Goal: Transaction & Acquisition: Purchase product/service

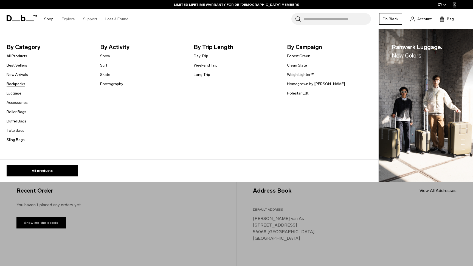
click at [18, 86] on link "Backpacks" at bounding box center [16, 84] width 19 height 6
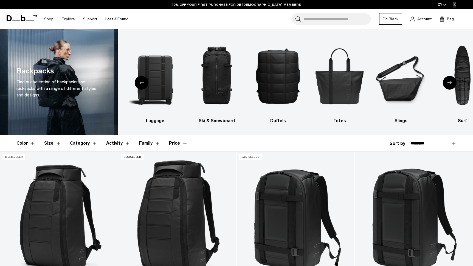
click at [50, 142] on button "Size" at bounding box center [52, 143] width 17 height 16
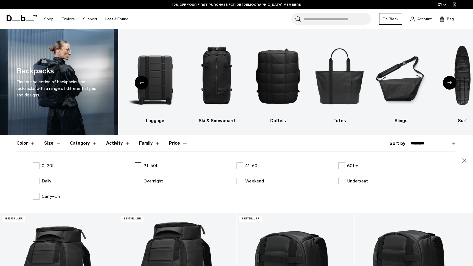
click at [137, 166] on label "21-40L" at bounding box center [147, 166] width 24 height 7
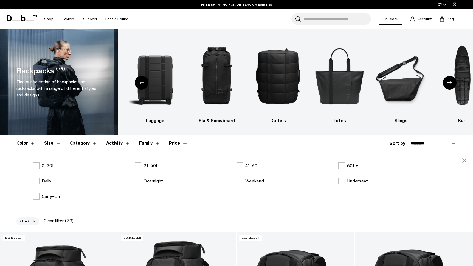
click at [142, 143] on button "Family" at bounding box center [149, 143] width 21 height 16
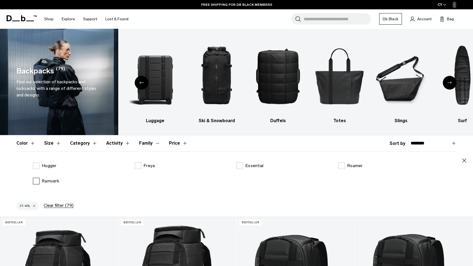
click at [46, 179] on p "Ramverk" at bounding box center [51, 181] width 18 height 7
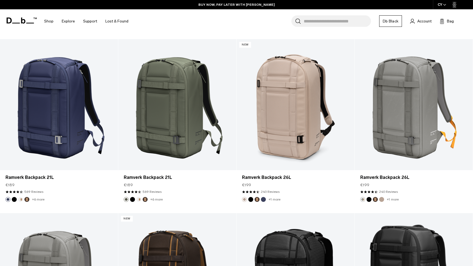
scroll to position [529, 0]
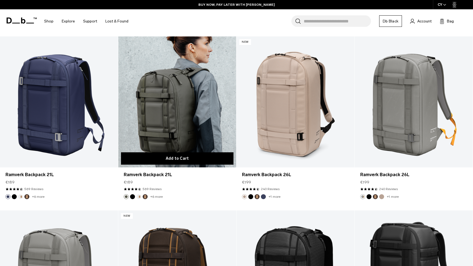
click at [181, 159] on button "Add to Cart" at bounding box center [177, 158] width 112 height 12
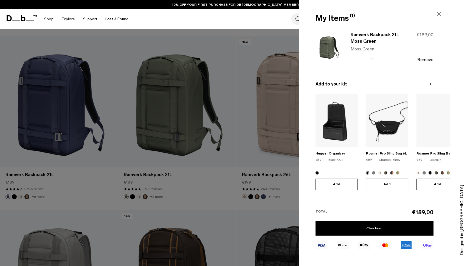
click at [338, 131] on img at bounding box center [336, 120] width 42 height 53
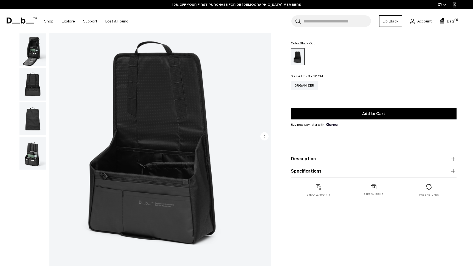
click at [330, 157] on button "Description" at bounding box center [374, 159] width 166 height 7
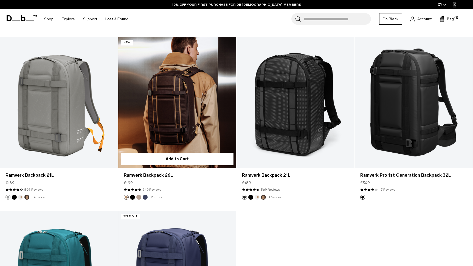
scroll to position [657, 0]
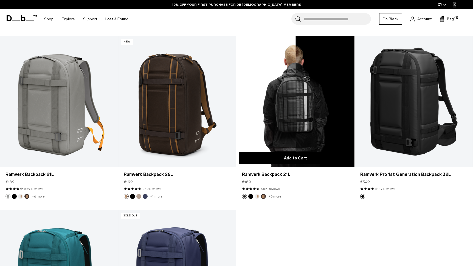
click at [304, 159] on button "Add to Cart" at bounding box center [295, 158] width 112 height 12
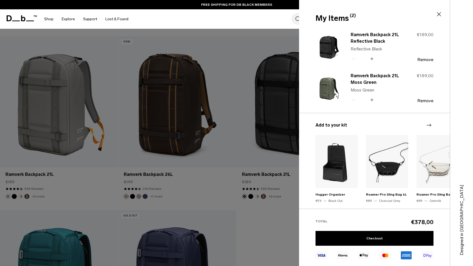
click at [439, 15] on icon at bounding box center [438, 14] width 7 height 7
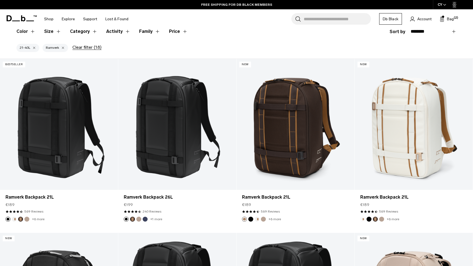
scroll to position [0, 0]
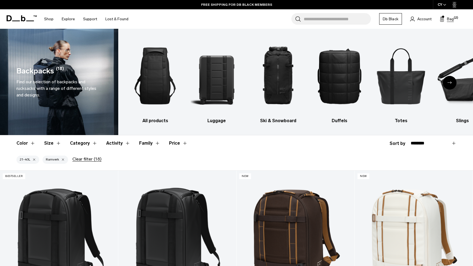
click at [449, 18] on span "Bag" at bounding box center [450, 19] width 7 height 6
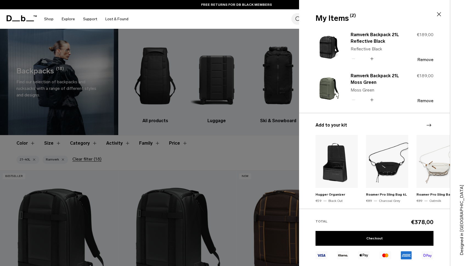
click at [441, 15] on icon at bounding box center [438, 14] width 7 height 7
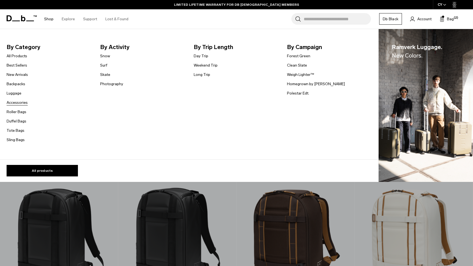
click at [18, 103] on link "Accessories" at bounding box center [17, 103] width 21 height 6
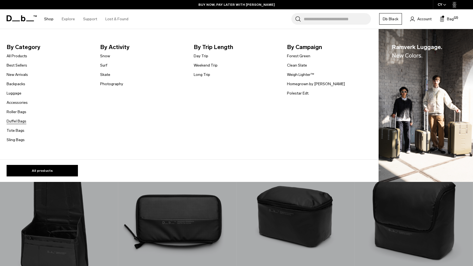
click at [16, 123] on link "Duffel Bags" at bounding box center [17, 121] width 20 height 6
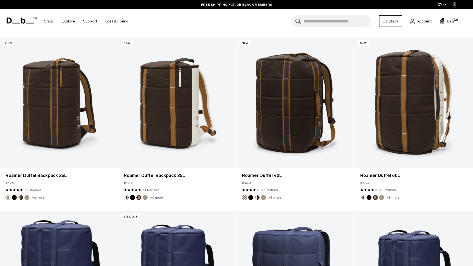
scroll to position [293, 0]
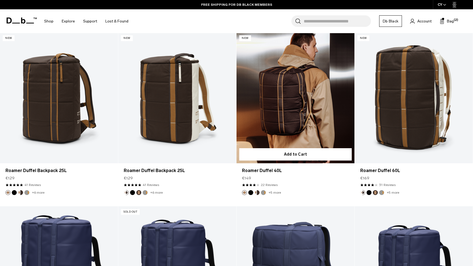
click at [311, 92] on link "Roamer Duffel 40L" at bounding box center [295, 98] width 118 height 131
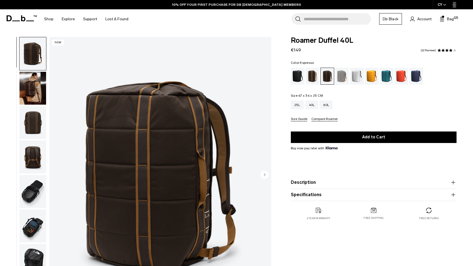
click at [32, 95] on img "button" at bounding box center [32, 88] width 27 height 33
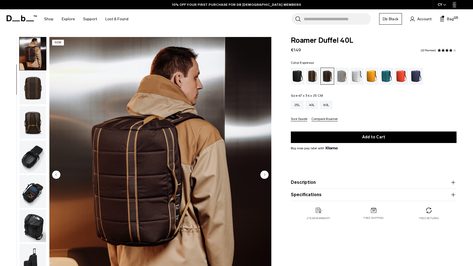
click at [33, 140] on ul at bounding box center [32, 175] width 27 height 277
click at [33, 128] on img "button" at bounding box center [32, 122] width 27 height 33
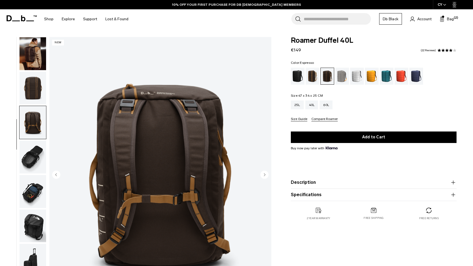
scroll to position [67, 0]
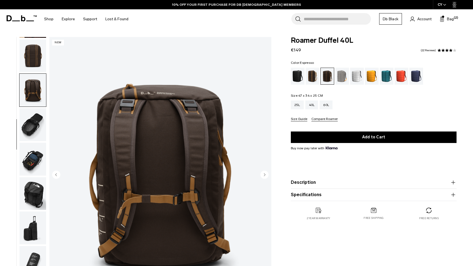
click at [32, 116] on img "button" at bounding box center [32, 124] width 27 height 33
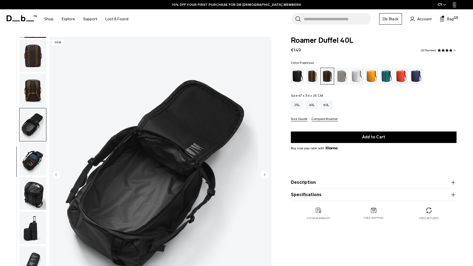
click at [31, 82] on img "button" at bounding box center [32, 90] width 27 height 33
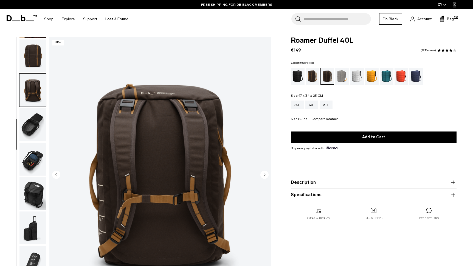
click at [29, 154] on img "button" at bounding box center [32, 159] width 27 height 33
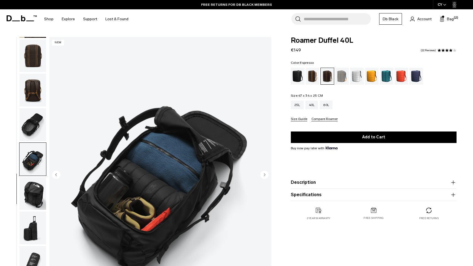
click at [33, 187] on img "button" at bounding box center [32, 193] width 27 height 33
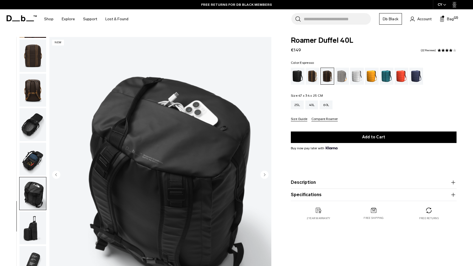
click at [33, 217] on img "button" at bounding box center [32, 228] width 27 height 33
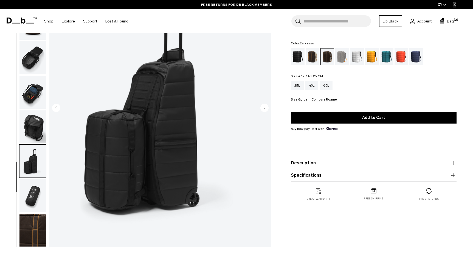
click at [32, 214] on img "button" at bounding box center [32, 230] width 27 height 33
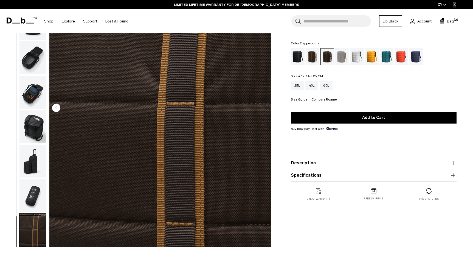
click at [312, 58] on div "Cappuccino" at bounding box center [312, 56] width 14 height 17
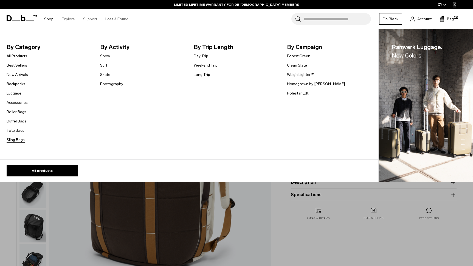
click at [17, 141] on link "Sling Bags" at bounding box center [16, 140] width 18 height 6
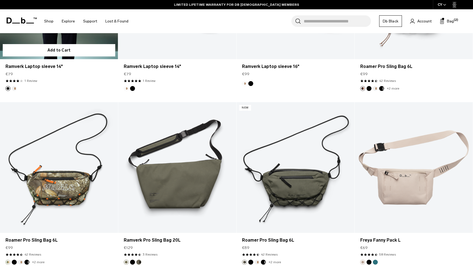
scroll to position [934, 0]
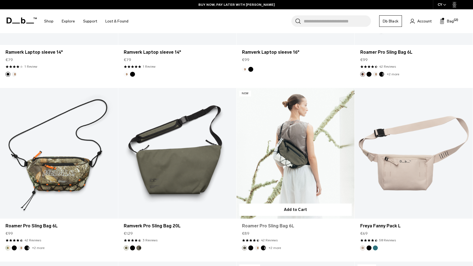
click at [277, 226] on link "Roamer Pro Sling Bag 6L" at bounding box center [295, 226] width 107 height 7
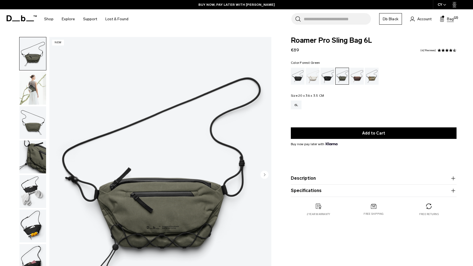
click at [451, 18] on span "Bag" at bounding box center [450, 19] width 7 height 6
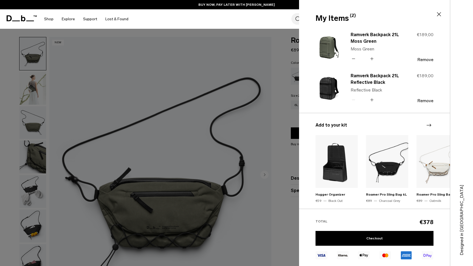
click at [437, 15] on icon at bounding box center [438, 14] width 7 height 7
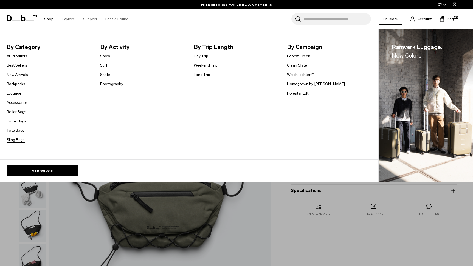
click at [16, 139] on link "Sling Bags" at bounding box center [16, 140] width 18 height 6
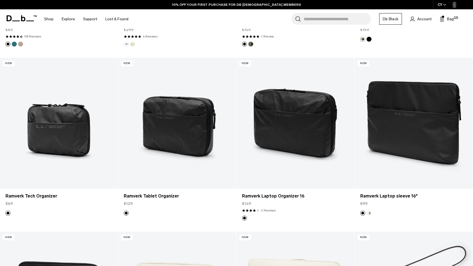
scroll to position [744, 0]
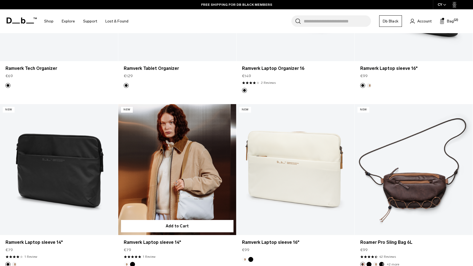
click at [192, 167] on link "Ramverk Laptop sleeve 14" at bounding box center [177, 169] width 118 height 131
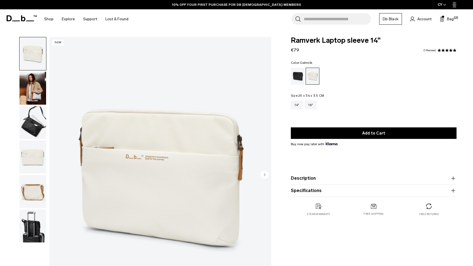
click at [34, 137] on img "button" at bounding box center [32, 122] width 27 height 33
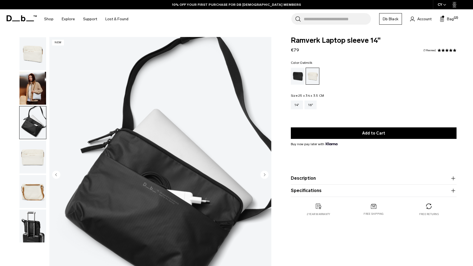
click at [30, 154] on img "button" at bounding box center [32, 157] width 27 height 33
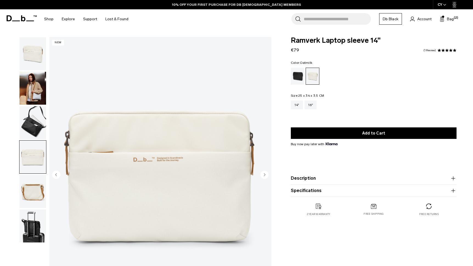
click at [38, 182] on img "button" at bounding box center [32, 191] width 27 height 33
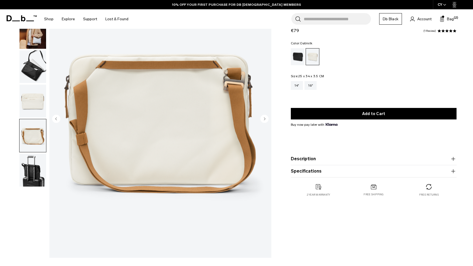
scroll to position [57, 0]
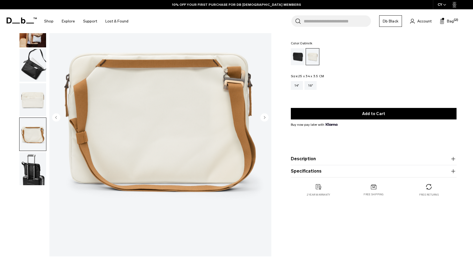
click at [36, 167] on img "button" at bounding box center [32, 168] width 27 height 33
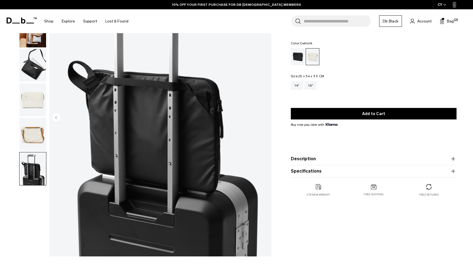
click at [28, 127] on img "button" at bounding box center [32, 134] width 27 height 33
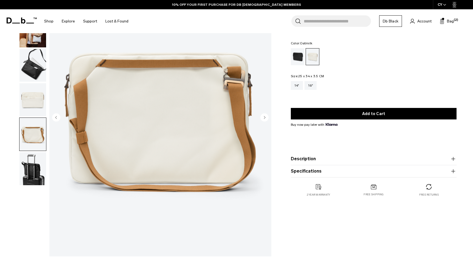
scroll to position [0, 0]
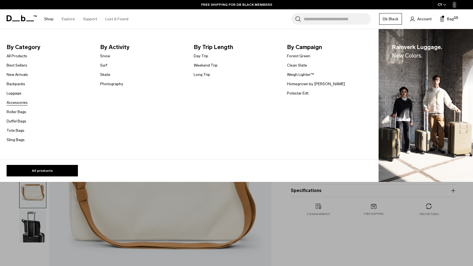
click at [17, 103] on link "Accessories" at bounding box center [17, 103] width 21 height 6
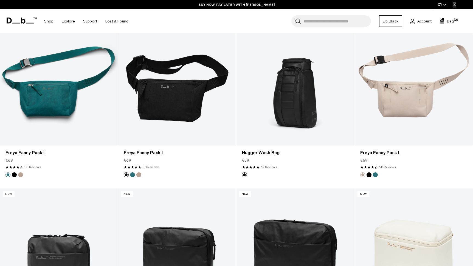
scroll to position [1181, 0]
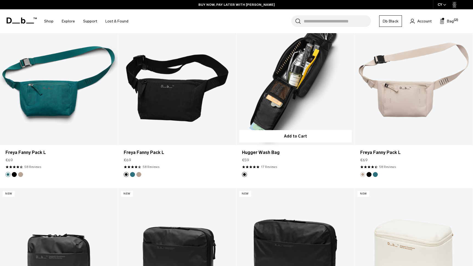
click at [297, 88] on link "Hugger Wash Bag" at bounding box center [295, 79] width 118 height 131
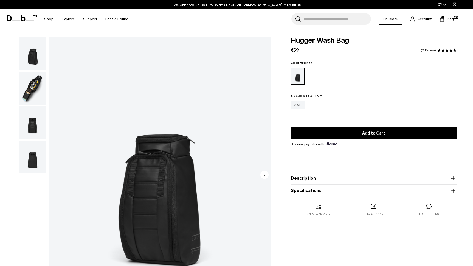
click at [32, 84] on img "button" at bounding box center [32, 88] width 27 height 33
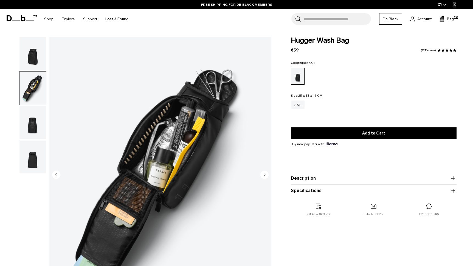
click at [31, 119] on img "button" at bounding box center [32, 122] width 27 height 33
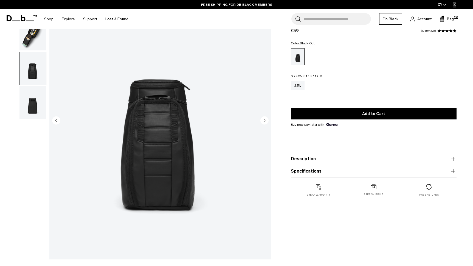
scroll to position [55, 0]
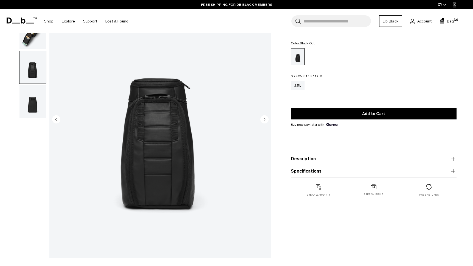
click at [32, 106] on img "button" at bounding box center [32, 101] width 27 height 33
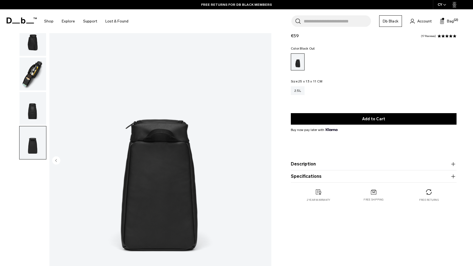
scroll to position [0, 0]
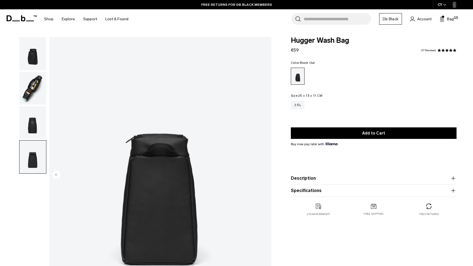
click at [32, 55] on img "button" at bounding box center [32, 53] width 27 height 33
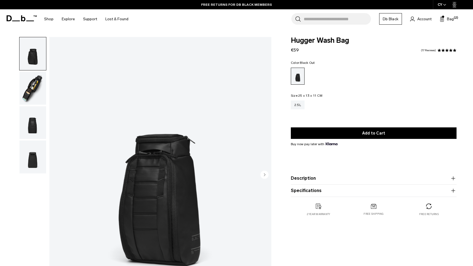
click at [33, 92] on img "button" at bounding box center [32, 88] width 27 height 33
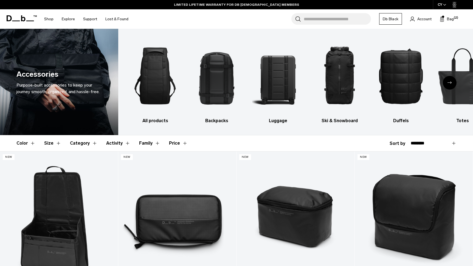
click at [342, 18] on input "Search for Bags, Luggage..." at bounding box center [337, 19] width 67 height 12
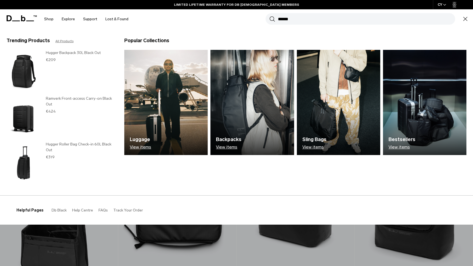
type input "******"
click at [269, 16] on button "Search" at bounding box center [272, 19] width 6 height 6
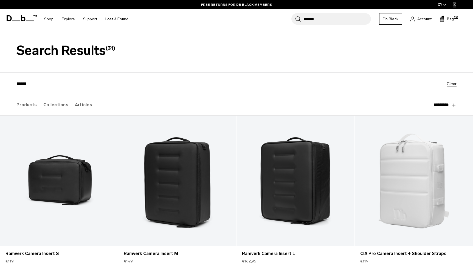
click at [455, 17] on span "(2)" at bounding box center [455, 18] width 4 height 5
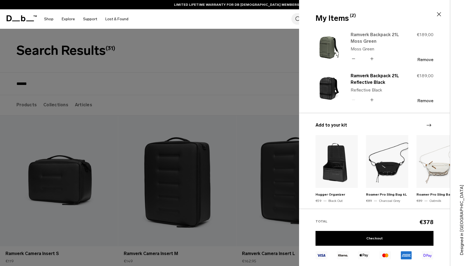
click at [365, 33] on link "Ramverk Backpack 21L Moss Green" at bounding box center [374, 38] width 48 height 13
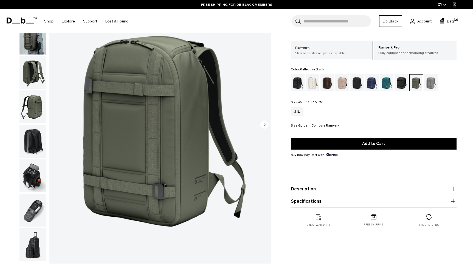
click at [399, 82] on div "Reflective Black" at bounding box center [401, 82] width 14 height 17
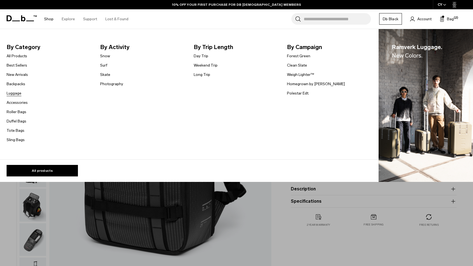
click at [14, 92] on link "Luggage" at bounding box center [14, 93] width 15 height 6
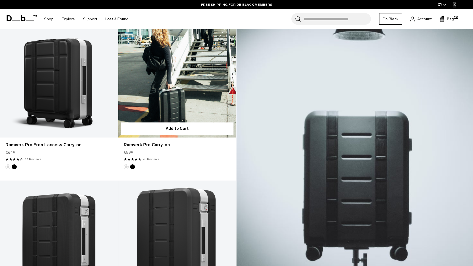
click at [177, 95] on link "Ramverk Pro Carry-on" at bounding box center [177, 72] width 118 height 131
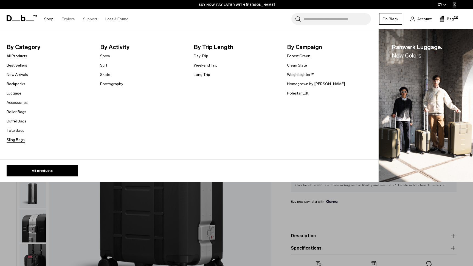
click at [16, 140] on link "Sling Bags" at bounding box center [16, 140] width 18 height 6
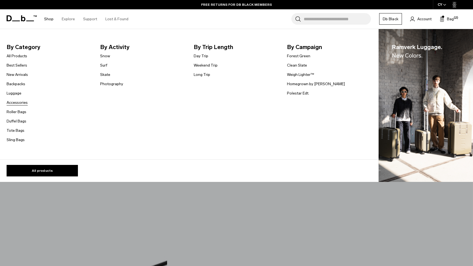
click at [16, 104] on link "Accessories" at bounding box center [17, 103] width 21 height 6
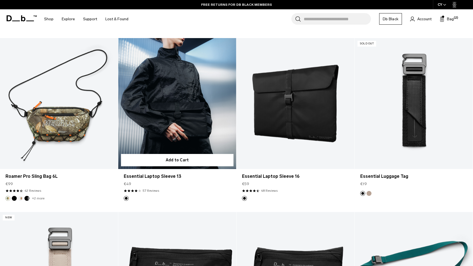
scroll to position [545, 0]
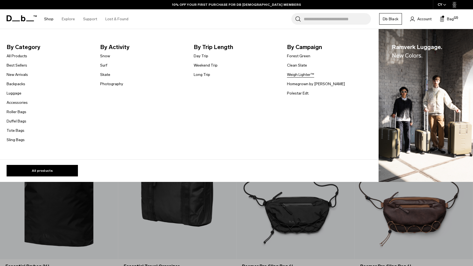
click at [303, 75] on link "Weigh Lighter™" at bounding box center [300, 75] width 27 height 6
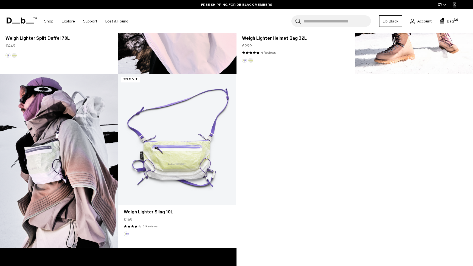
scroll to position [638, 0]
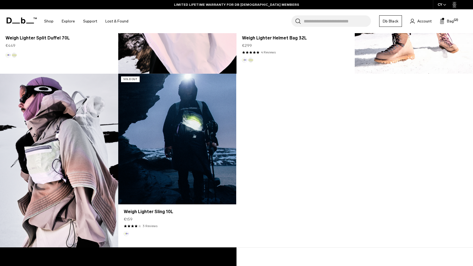
click at [177, 140] on link "Weigh Lighter Sling 10L" at bounding box center [177, 139] width 118 height 131
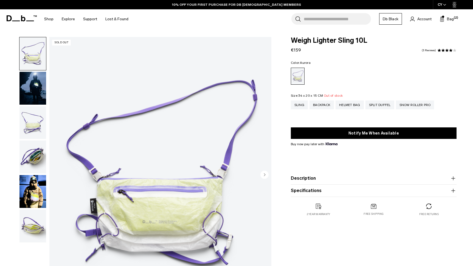
click at [37, 160] on img "button" at bounding box center [32, 157] width 27 height 33
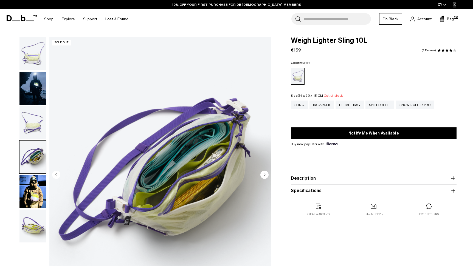
click at [35, 183] on img "button" at bounding box center [32, 191] width 27 height 33
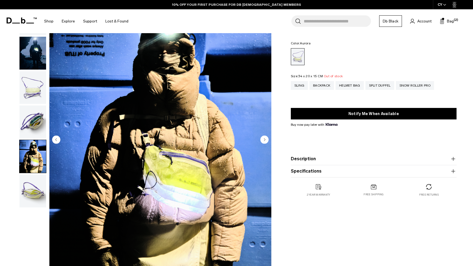
scroll to position [36, 0]
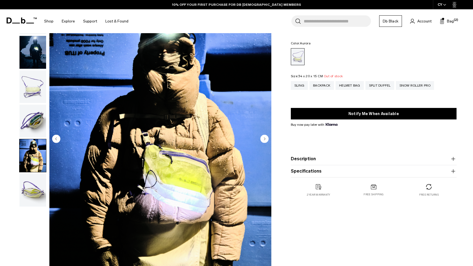
click at [35, 183] on img "button" at bounding box center [32, 190] width 27 height 33
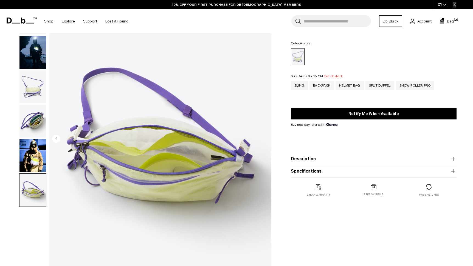
click at [32, 85] on img "button" at bounding box center [32, 86] width 27 height 33
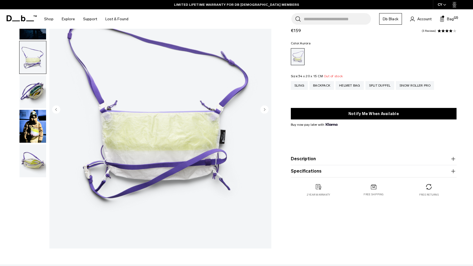
scroll to position [0, 0]
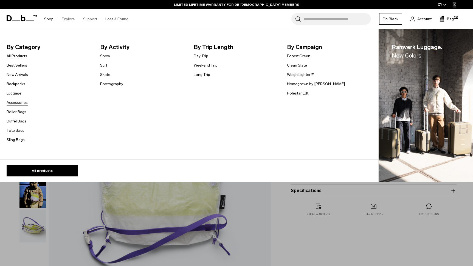
click at [16, 104] on link "Accessories" at bounding box center [17, 103] width 21 height 6
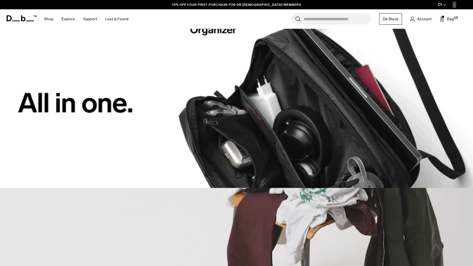
scroll to position [126, 0]
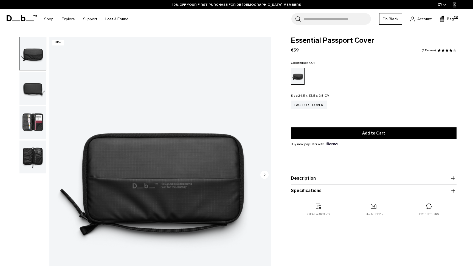
click at [34, 121] on img "button" at bounding box center [32, 122] width 27 height 33
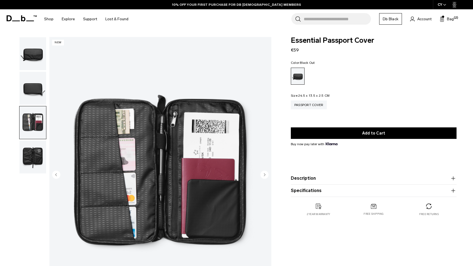
click at [33, 153] on img "button" at bounding box center [32, 157] width 27 height 33
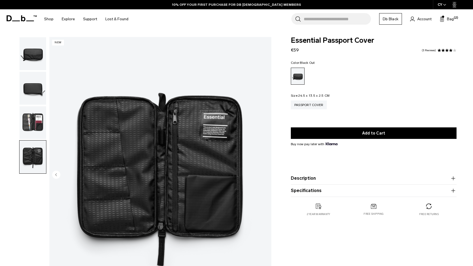
click at [31, 83] on img "button" at bounding box center [32, 88] width 27 height 33
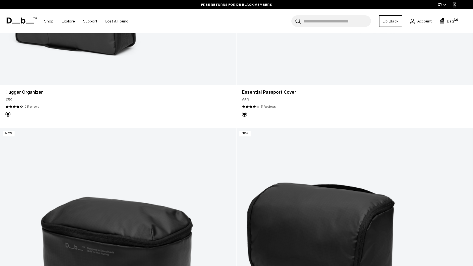
scroll to position [332, 0]
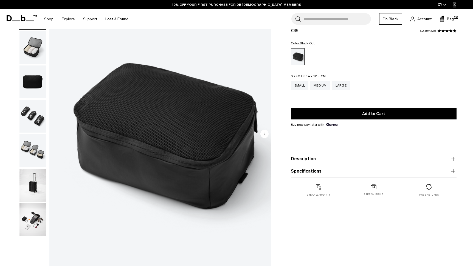
scroll to position [42, 0]
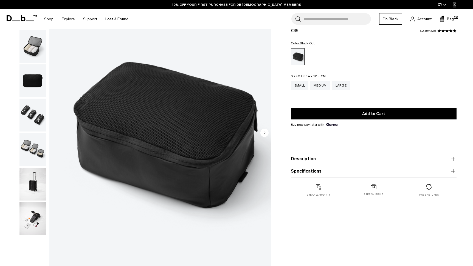
click at [343, 162] on button "Description" at bounding box center [374, 159] width 166 height 7
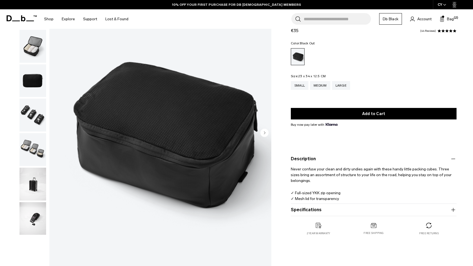
click at [29, 192] on img "button" at bounding box center [32, 184] width 27 height 33
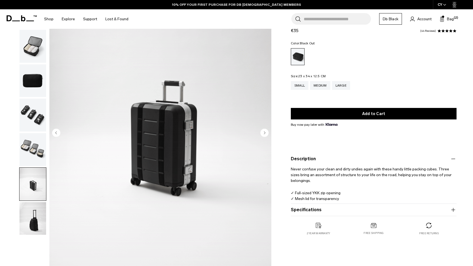
click at [36, 217] on img "button" at bounding box center [32, 218] width 27 height 33
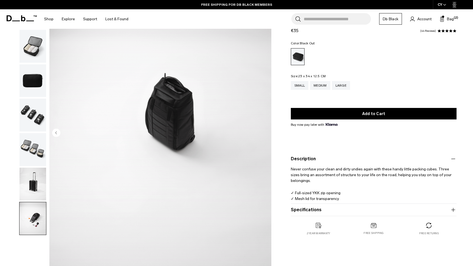
click at [36, 146] on img "button" at bounding box center [32, 149] width 27 height 33
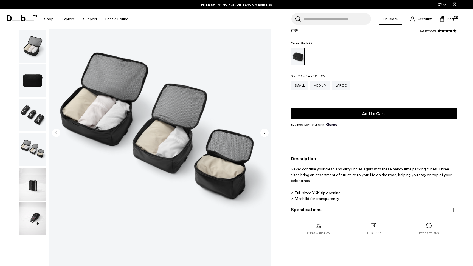
click at [34, 107] on img "button" at bounding box center [32, 115] width 27 height 33
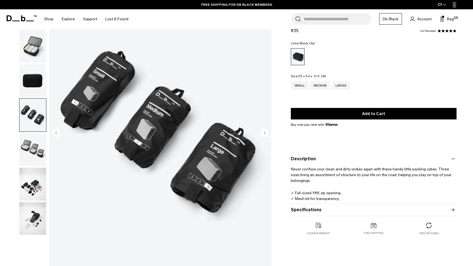
click at [32, 88] on img "button" at bounding box center [32, 80] width 27 height 33
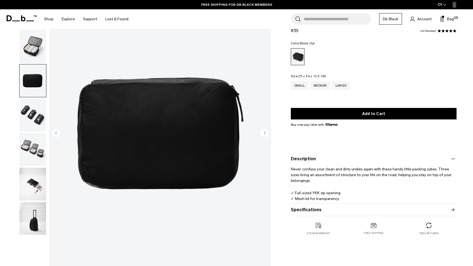
click at [28, 64] on img "button" at bounding box center [32, 80] width 27 height 33
click at [303, 208] on button "Specifications" at bounding box center [374, 210] width 166 height 7
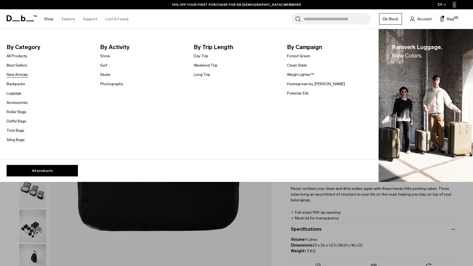
click at [17, 76] on link "New Arrivals" at bounding box center [17, 75] width 21 height 6
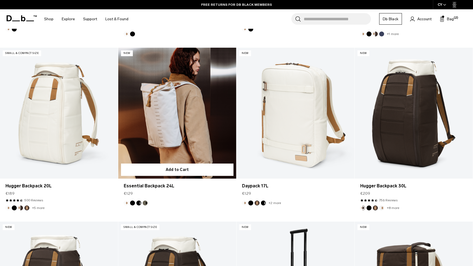
scroll to position [1009, 0]
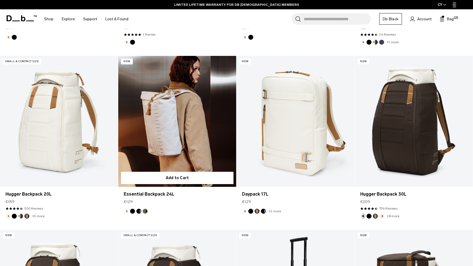
click at [199, 129] on link "Essential Backpack 24L" at bounding box center [177, 121] width 118 height 131
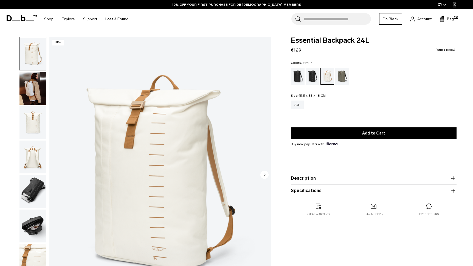
click at [33, 117] on img "button" at bounding box center [32, 122] width 27 height 33
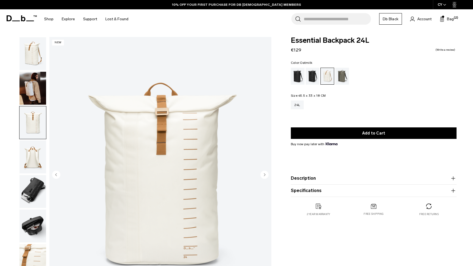
click at [32, 148] on img "button" at bounding box center [32, 157] width 27 height 33
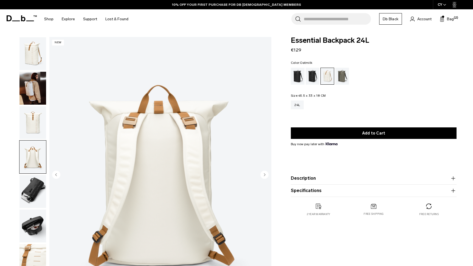
click at [32, 185] on img "button" at bounding box center [32, 191] width 27 height 33
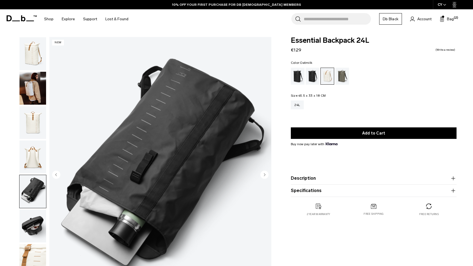
scroll to position [43, 0]
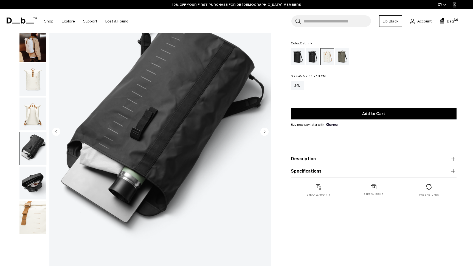
click at [32, 181] on img "button" at bounding box center [32, 183] width 27 height 33
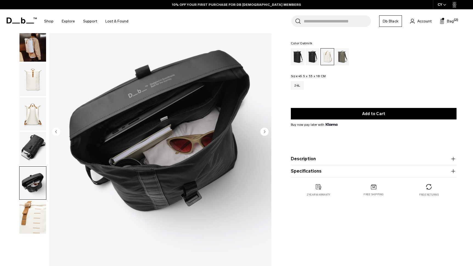
click at [34, 219] on img "button" at bounding box center [32, 217] width 27 height 33
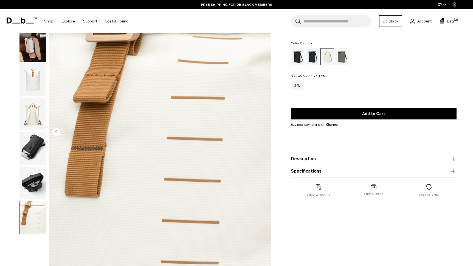
click at [22, 20] on icon at bounding box center [23, 21] width 4 height 6
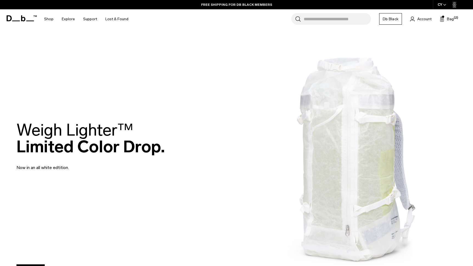
click at [381, 17] on link "Db Black" at bounding box center [390, 19] width 23 height 12
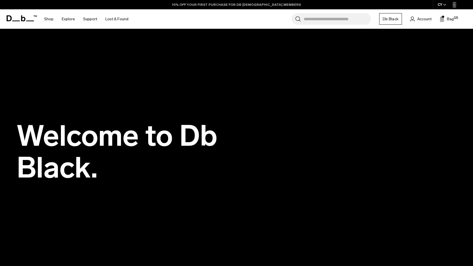
click at [226, 3] on link "10% OFF YOUR FIRST PURCHASE FOR DB [DEMOGRAPHIC_DATA] MEMBERS" at bounding box center [236, 4] width 129 height 5
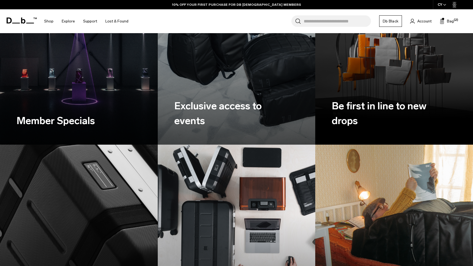
scroll to position [429, 0]
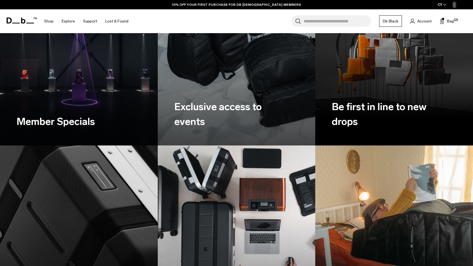
click at [76, 120] on h3 "Member Specials" at bounding box center [65, 121] width 99 height 15
click at [78, 123] on h3 "Member Specials" at bounding box center [65, 121] width 99 height 15
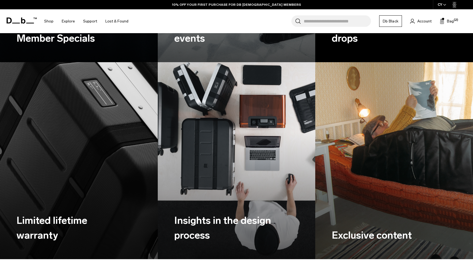
scroll to position [649, 0]
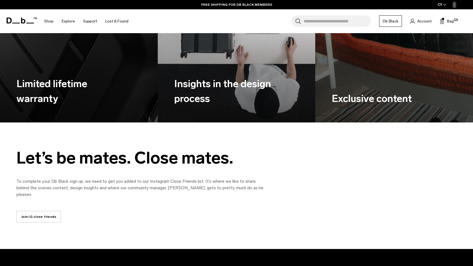
click at [30, 211] on link "Join IG close friends" at bounding box center [38, 217] width 44 height 12
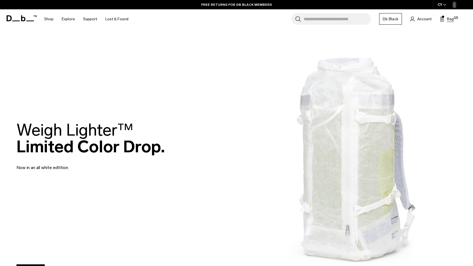
click at [447, 18] on span "Bag" at bounding box center [450, 19] width 7 height 6
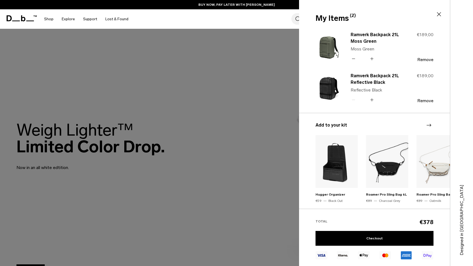
click at [23, 21] on icon at bounding box center [23, 18] width 4 height 6
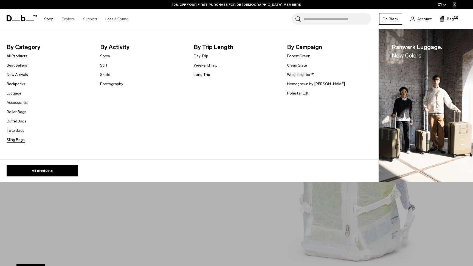
click at [13, 140] on link "Sling Bags" at bounding box center [16, 140] width 18 height 6
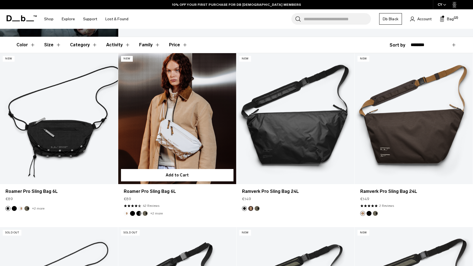
scroll to position [106, 0]
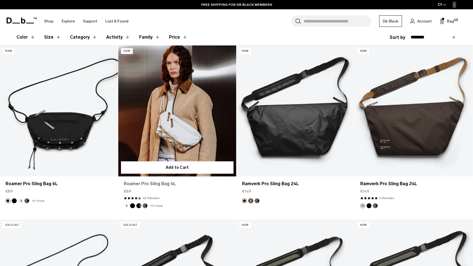
click at [164, 183] on link "Roamer Pro Sling Bag 6L" at bounding box center [177, 184] width 107 height 7
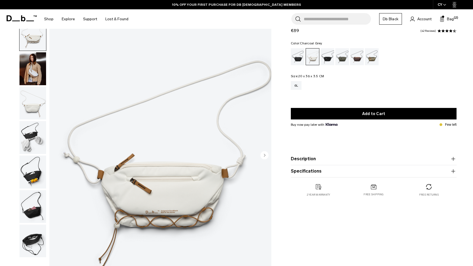
click at [324, 59] on div "Charcoal Grey" at bounding box center [327, 56] width 14 height 17
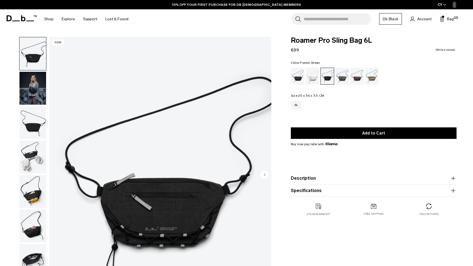
click at [343, 76] on div "Forest Green" at bounding box center [342, 76] width 14 height 17
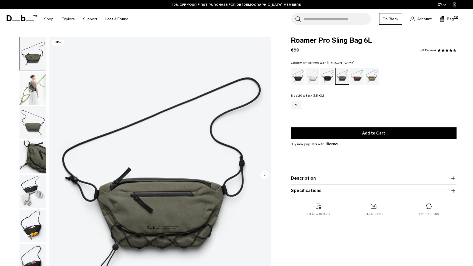
click at [355, 78] on div "Homegrown with Lu" at bounding box center [357, 76] width 14 height 17
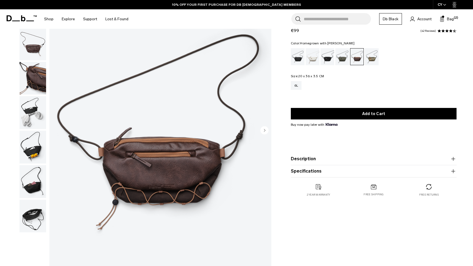
scroll to position [45, 0]
click at [310, 56] on div "Oatmilk" at bounding box center [312, 56] width 14 height 17
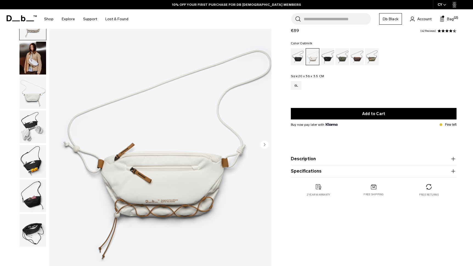
scroll to position [34, 0]
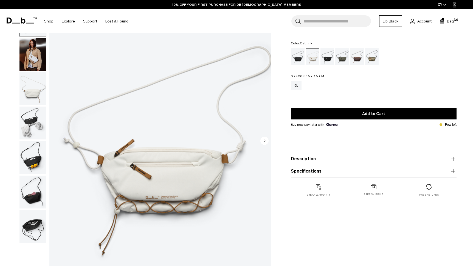
click at [31, 87] on img "button" at bounding box center [32, 88] width 27 height 33
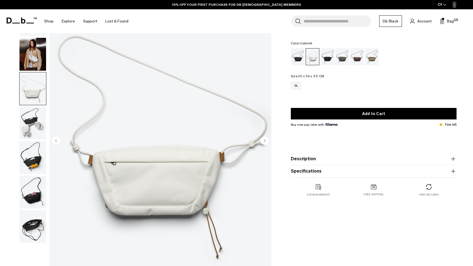
scroll to position [0, 0]
click at [29, 122] on img "button" at bounding box center [32, 123] width 27 height 33
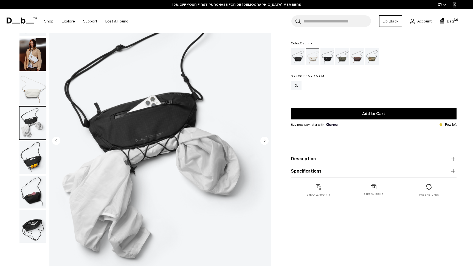
click at [29, 149] on img "button" at bounding box center [32, 157] width 27 height 33
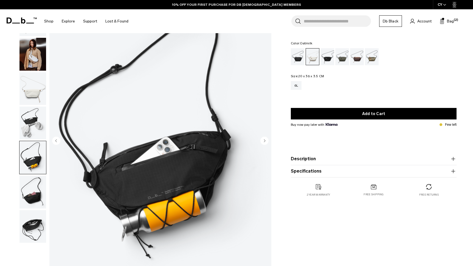
click at [33, 186] on img "button" at bounding box center [32, 192] width 27 height 33
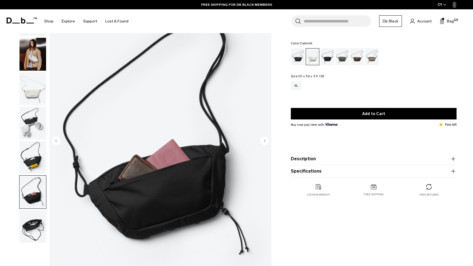
click at [33, 223] on img "button" at bounding box center [32, 226] width 27 height 33
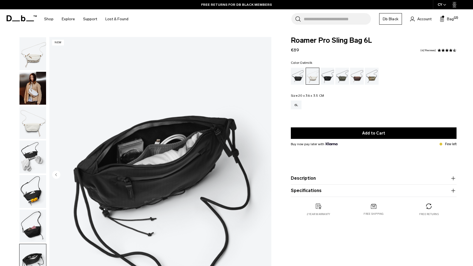
click at [37, 83] on img "button" at bounding box center [32, 88] width 27 height 33
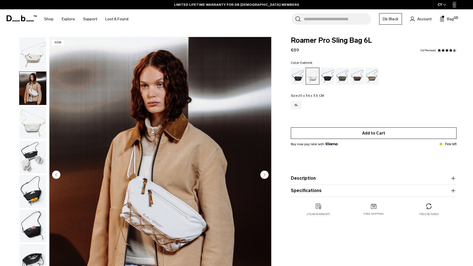
click at [344, 132] on button "Add to Cart" at bounding box center [374, 133] width 166 height 12
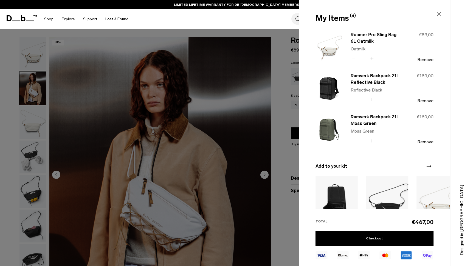
click at [441, 15] on icon at bounding box center [438, 14] width 7 height 7
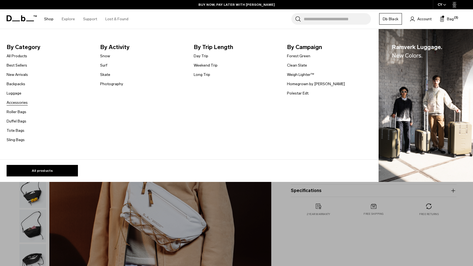
click at [15, 103] on link "Accessories" at bounding box center [17, 103] width 21 height 6
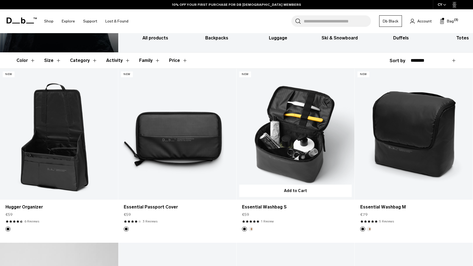
click at [283, 163] on link "Essential Washbag S" at bounding box center [295, 134] width 118 height 131
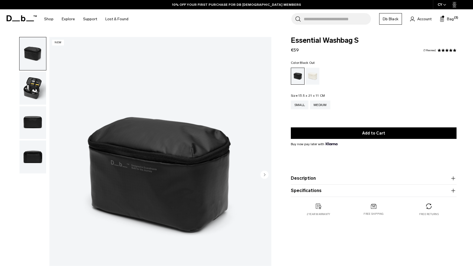
click at [311, 179] on button "Description" at bounding box center [374, 178] width 166 height 7
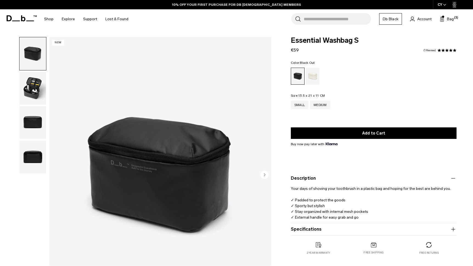
click at [307, 229] on button "Specifications" at bounding box center [374, 229] width 166 height 7
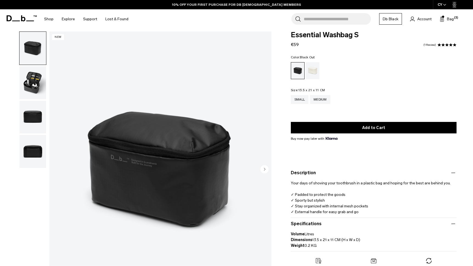
click at [31, 87] on img "button" at bounding box center [32, 82] width 27 height 33
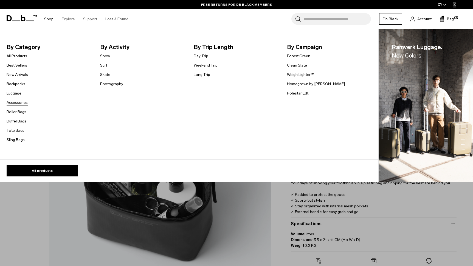
click at [19, 102] on link "Accessories" at bounding box center [17, 103] width 21 height 6
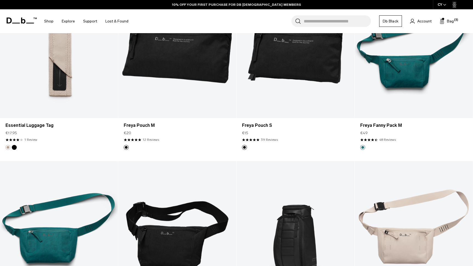
scroll to position [1206, 0]
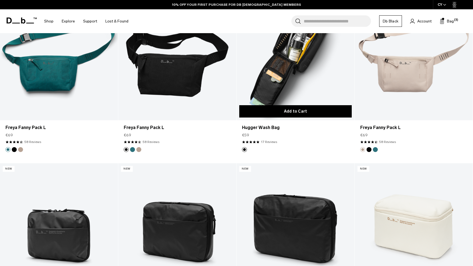
click at [304, 107] on button "Add to Cart" at bounding box center [295, 111] width 112 height 12
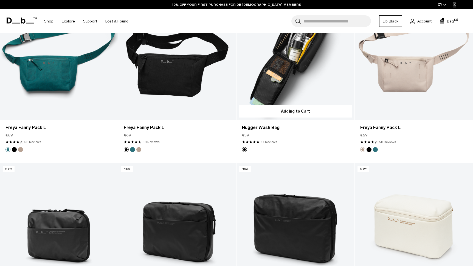
click at [319, 73] on link "Hugger Wash Bag" at bounding box center [295, 54] width 118 height 131
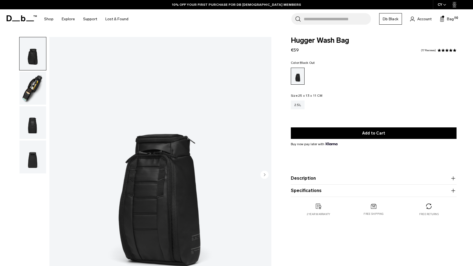
click at [315, 180] on button "Description" at bounding box center [374, 178] width 166 height 7
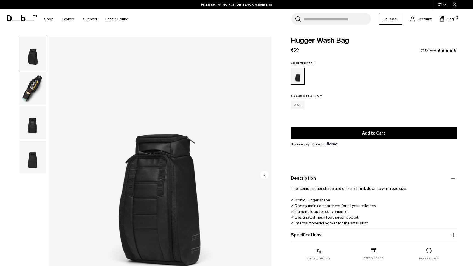
click at [320, 233] on button "Specifications" at bounding box center [374, 235] width 166 height 7
click at [30, 87] on img "button" at bounding box center [32, 88] width 27 height 33
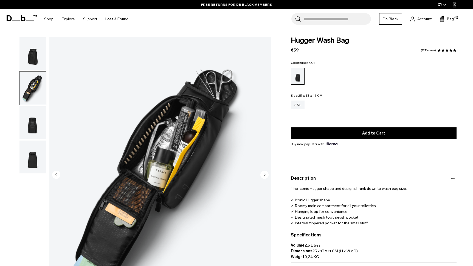
click at [452, 19] on span "Bag" at bounding box center [450, 19] width 7 height 6
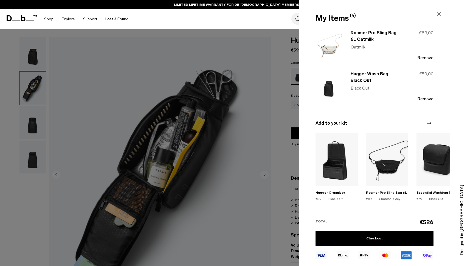
scroll to position [110, 0]
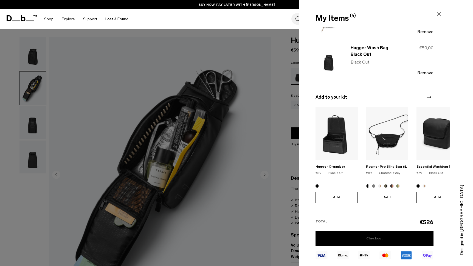
click at [372, 239] on link "Checkout" at bounding box center [374, 238] width 118 height 15
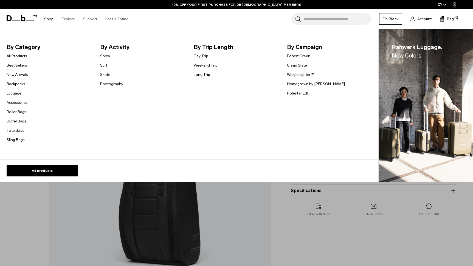
click at [14, 93] on link "Luggage" at bounding box center [14, 93] width 15 height 6
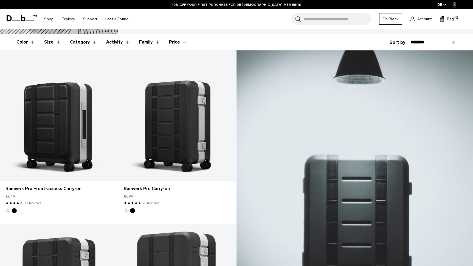
scroll to position [101, 0]
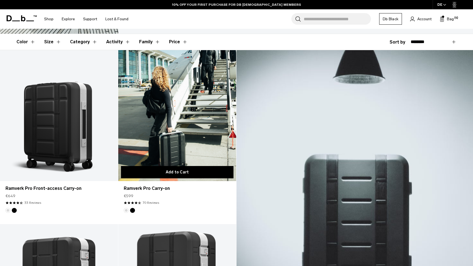
click at [174, 171] on button "Add to Cart" at bounding box center [177, 172] width 112 height 12
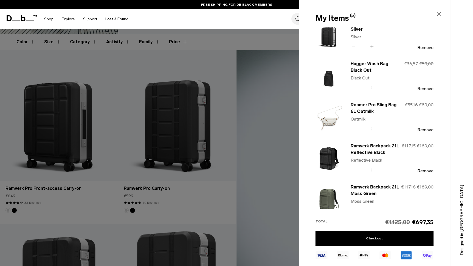
scroll to position [0, 0]
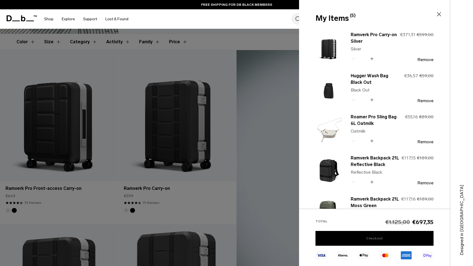
click at [370, 239] on link "Checkout" at bounding box center [374, 238] width 118 height 15
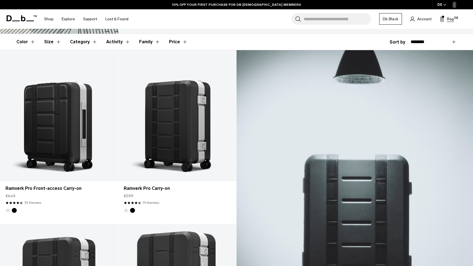
click at [451, 18] on span "Bag" at bounding box center [450, 19] width 7 height 6
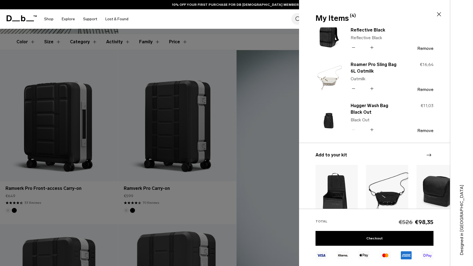
scroll to position [54, 0]
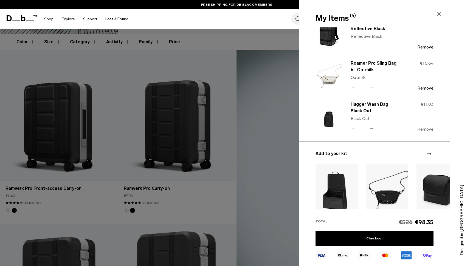
click at [430, 130] on button "Remove" at bounding box center [425, 129] width 16 height 5
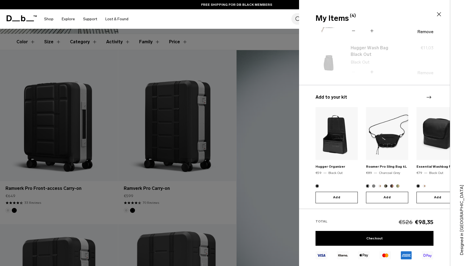
scroll to position [0, 0]
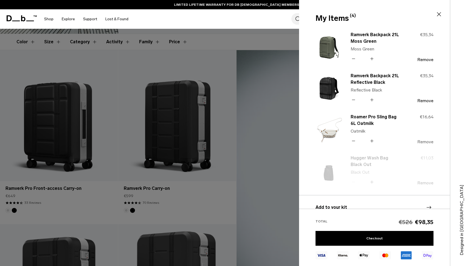
click at [428, 142] on button "Remove" at bounding box center [425, 142] width 16 height 5
click at [424, 103] on button "Remove" at bounding box center [425, 100] width 16 height 5
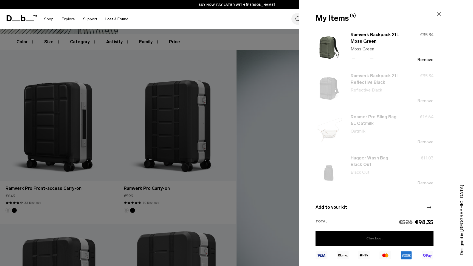
click at [373, 236] on link "Checkout" at bounding box center [374, 238] width 118 height 15
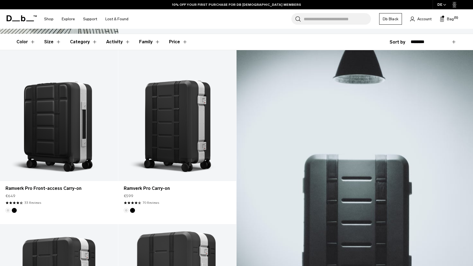
scroll to position [101, 0]
click at [452, 20] on span "Bag" at bounding box center [450, 19] width 7 height 6
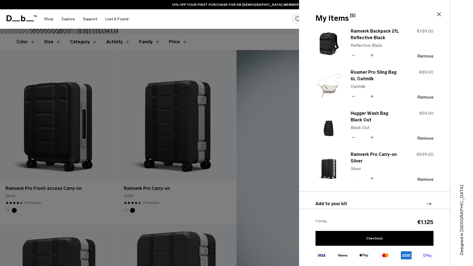
scroll to position [46, 0]
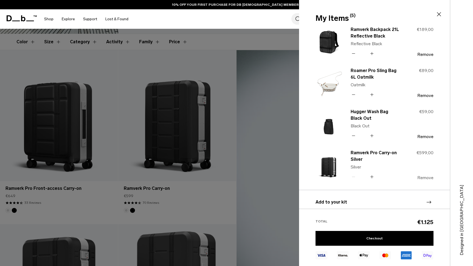
click at [427, 177] on button "Remove" at bounding box center [425, 177] width 16 height 5
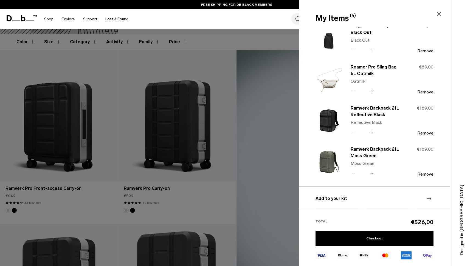
scroll to position [0, 0]
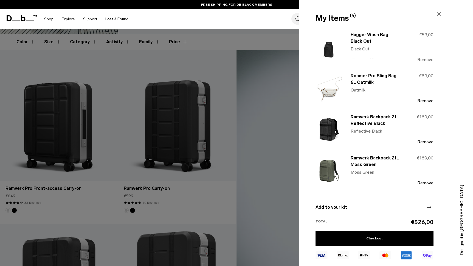
click at [425, 60] on button "Remove" at bounding box center [425, 59] width 16 height 5
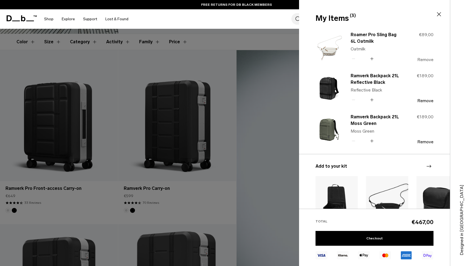
click at [423, 59] on button "Remove" at bounding box center [425, 59] width 16 height 5
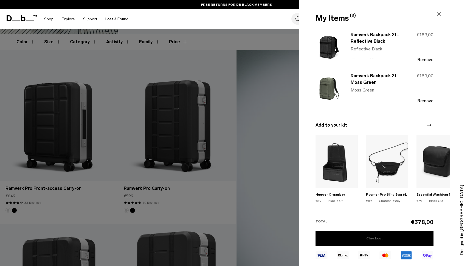
click at [380, 239] on link "Checkout" at bounding box center [374, 238] width 118 height 15
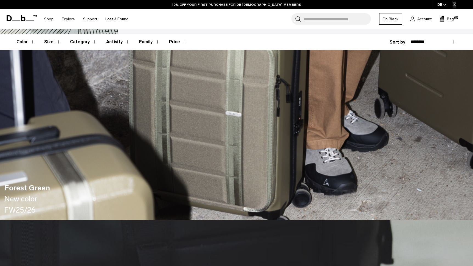
click at [321, 18] on input "Search for Bags, Luggage..." at bounding box center [337, 19] width 67 height 12
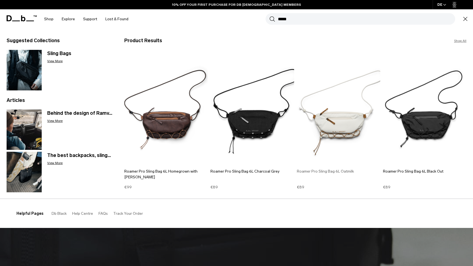
type input "*****"
click at [352, 127] on img at bounding box center [338, 109] width 83 height 112
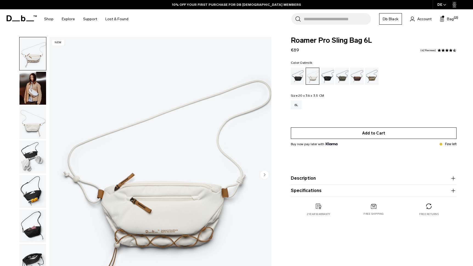
click at [344, 131] on button "Add to Cart" at bounding box center [374, 133] width 166 height 12
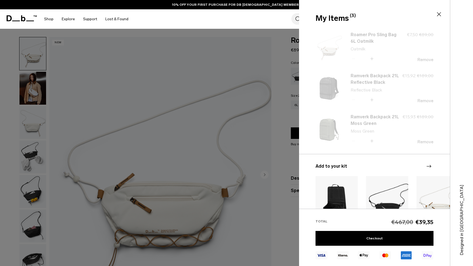
click at [432, 19] on div "My Items (3) Close" at bounding box center [373, 19] width 117 height 12
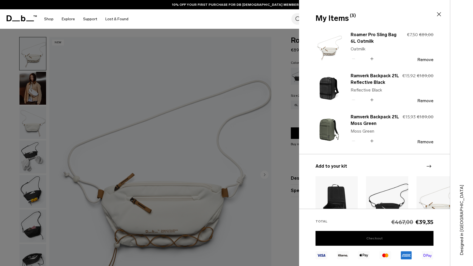
click at [382, 240] on link "Checkout" at bounding box center [374, 238] width 118 height 15
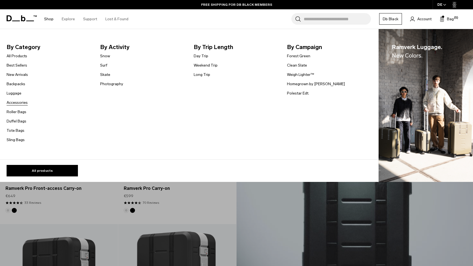
click at [15, 103] on link "Accessories" at bounding box center [17, 103] width 21 height 6
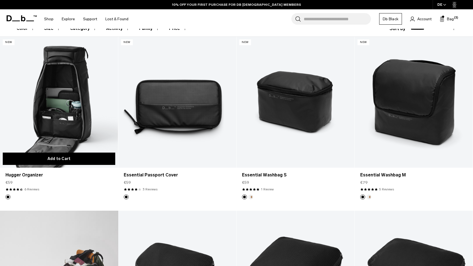
click at [73, 156] on button "Add to Cart" at bounding box center [59, 159] width 112 height 12
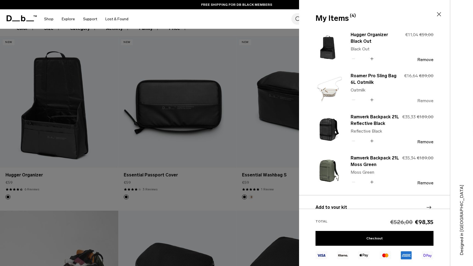
click at [426, 100] on button "Remove" at bounding box center [425, 100] width 16 height 5
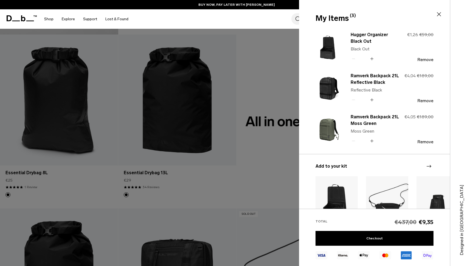
scroll to position [464, 0]
click at [424, 59] on button "Remove" at bounding box center [425, 59] width 16 height 5
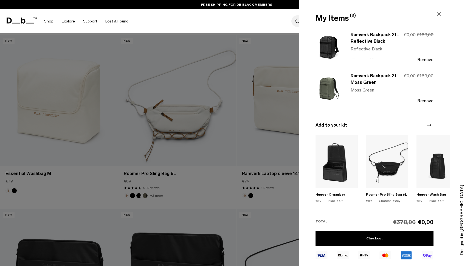
scroll to position [1509, 0]
click at [81, 128] on div at bounding box center [236, 133] width 473 height 266
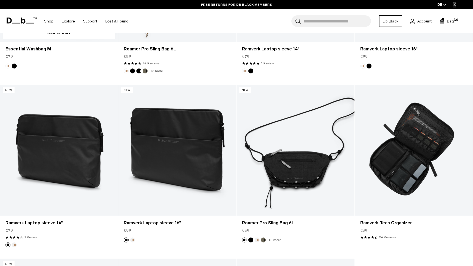
scroll to position [1636, 0]
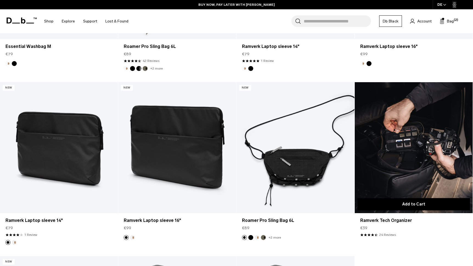
click at [398, 202] on button "Add to Cart" at bounding box center [413, 204] width 112 height 12
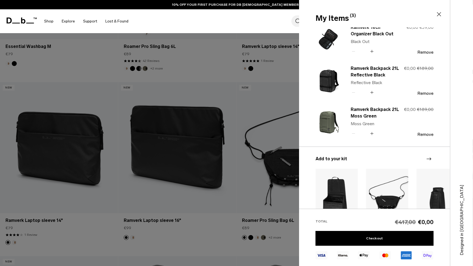
scroll to position [0, 0]
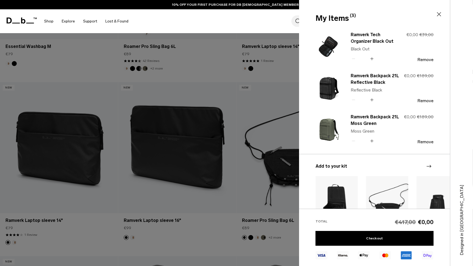
click at [248, 93] on div at bounding box center [236, 133] width 473 height 266
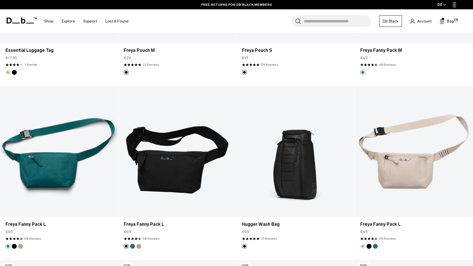
scroll to position [1110, 0]
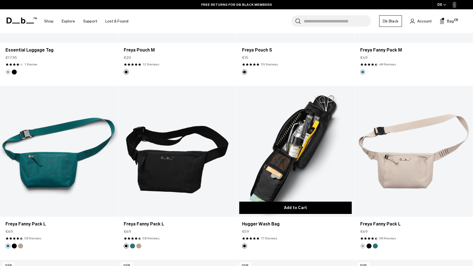
click at [294, 208] on button "Add to Cart" at bounding box center [295, 208] width 112 height 12
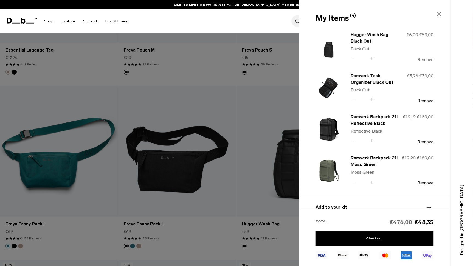
click at [427, 61] on button "Remove" at bounding box center [425, 59] width 16 height 5
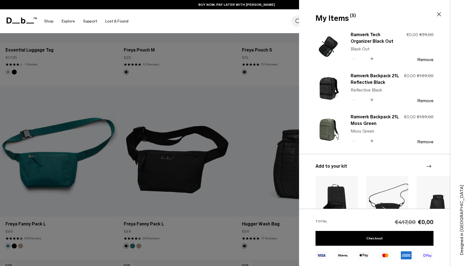
click at [214, 79] on div at bounding box center [236, 133] width 473 height 266
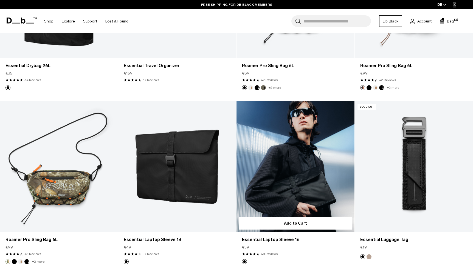
scroll to position [747, 0]
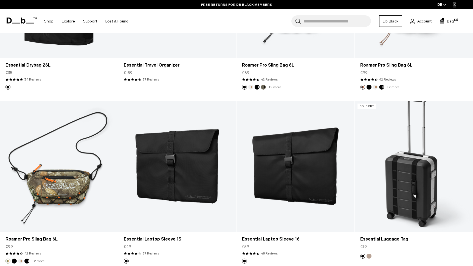
click at [370, 257] on button "Fogbow Beige" at bounding box center [368, 256] width 5 height 5
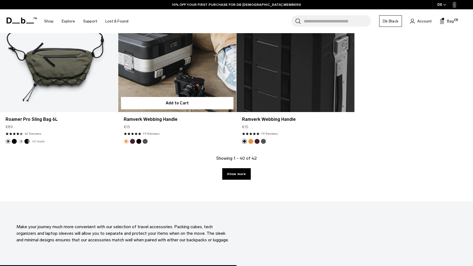
scroll to position [1913, 0]
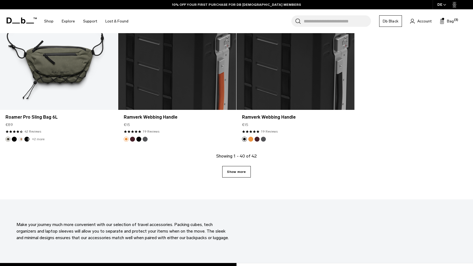
click at [231, 172] on link "Show more" at bounding box center [236, 172] width 28 height 12
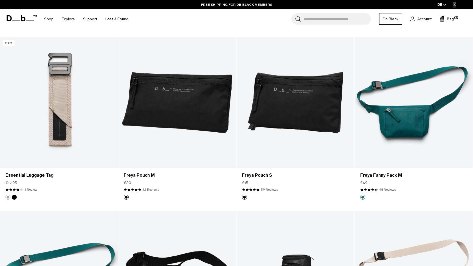
scroll to position [983, 0]
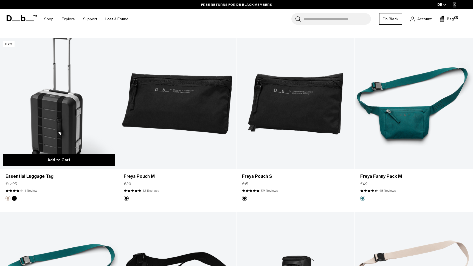
click at [61, 162] on button "Add to Cart" at bounding box center [59, 160] width 112 height 12
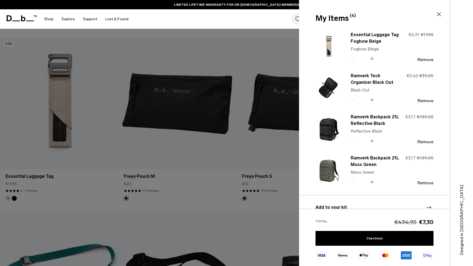
click at [239, 184] on div at bounding box center [236, 133] width 473 height 266
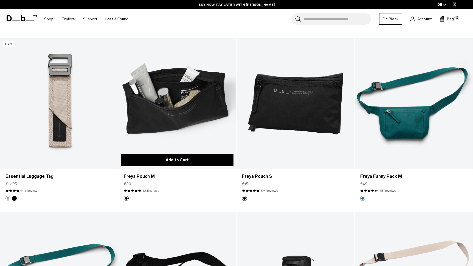
click at [181, 160] on button "Add to Cart" at bounding box center [177, 160] width 112 height 12
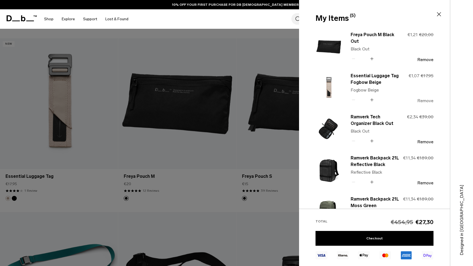
click at [426, 101] on button "Remove" at bounding box center [425, 100] width 16 height 5
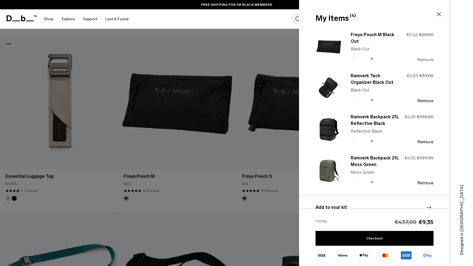
click at [423, 60] on button "Remove" at bounding box center [425, 59] width 16 height 5
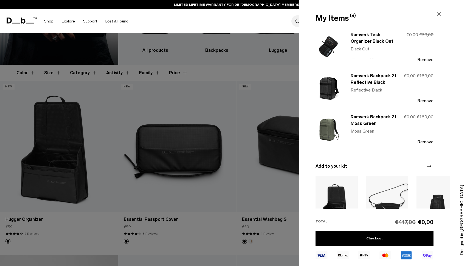
scroll to position [71, 0]
click at [263, 192] on div at bounding box center [236, 133] width 473 height 266
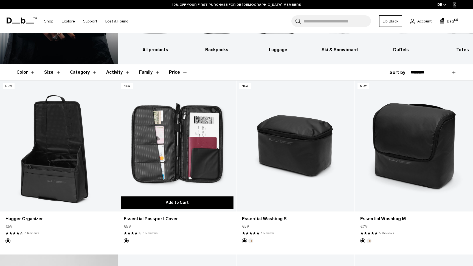
click at [173, 205] on button "Add to Cart" at bounding box center [177, 203] width 112 height 12
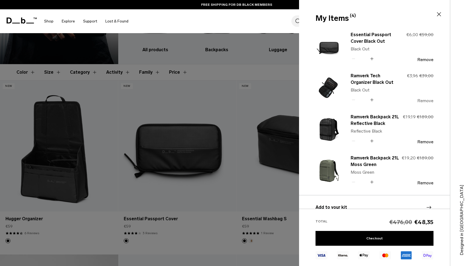
click at [426, 100] on button "Remove" at bounding box center [425, 100] width 16 height 5
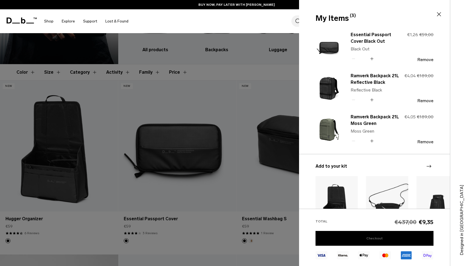
click at [382, 237] on link "Checkout" at bounding box center [374, 238] width 118 height 15
